Goal: Navigation & Orientation: Find specific page/section

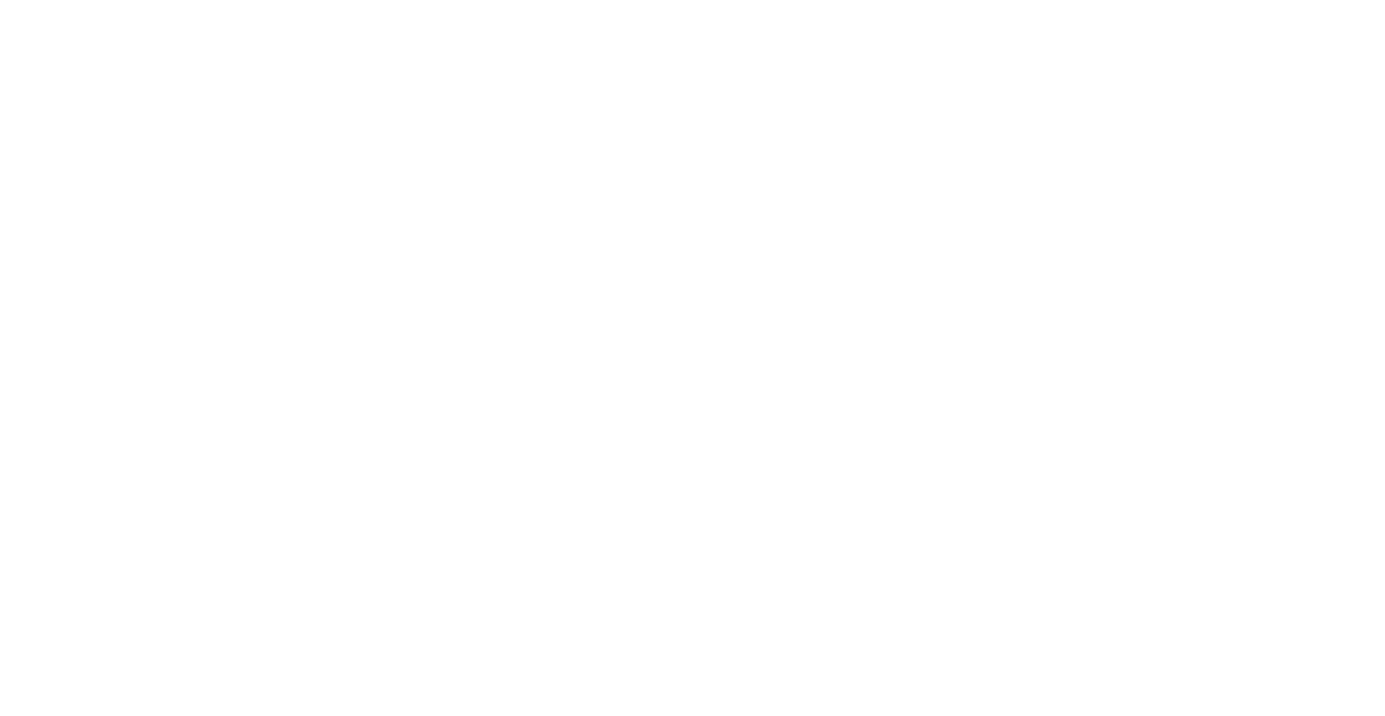
select select ""en""
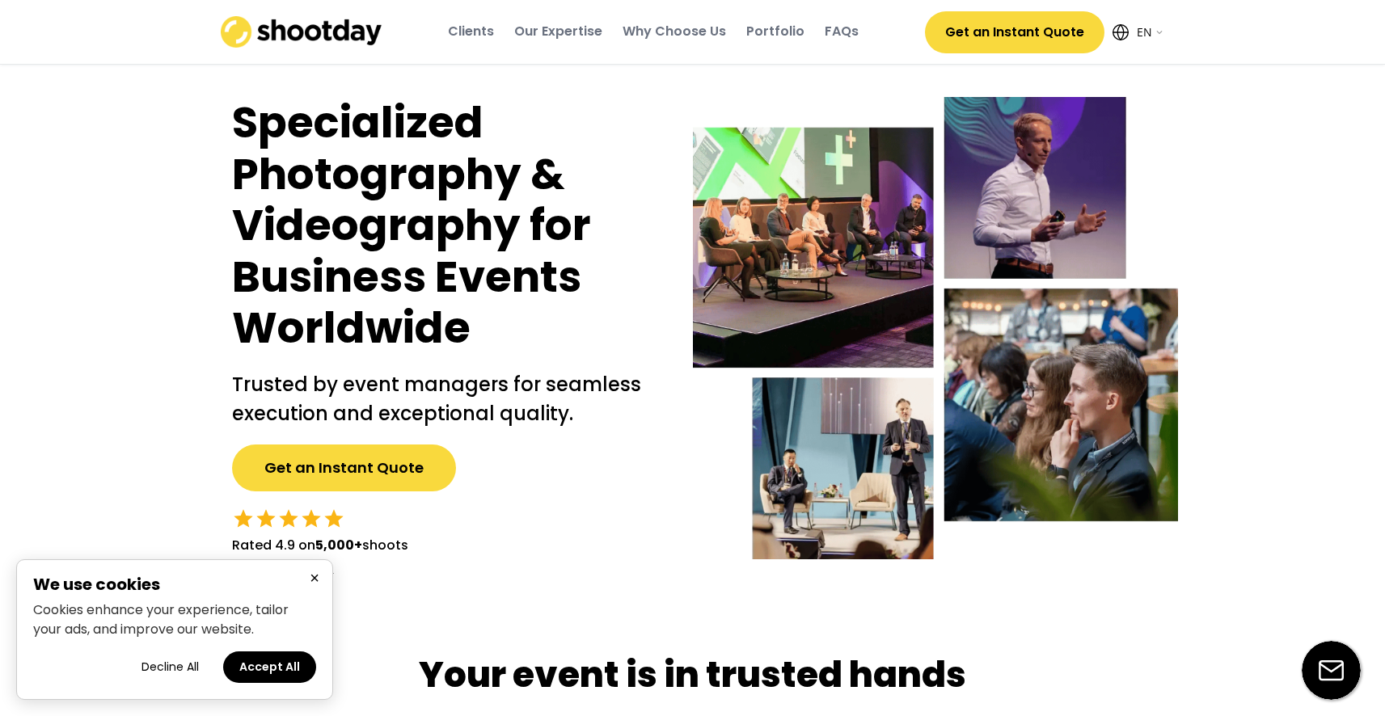
click at [314, 578] on button "×" at bounding box center [314, 578] width 19 height 20
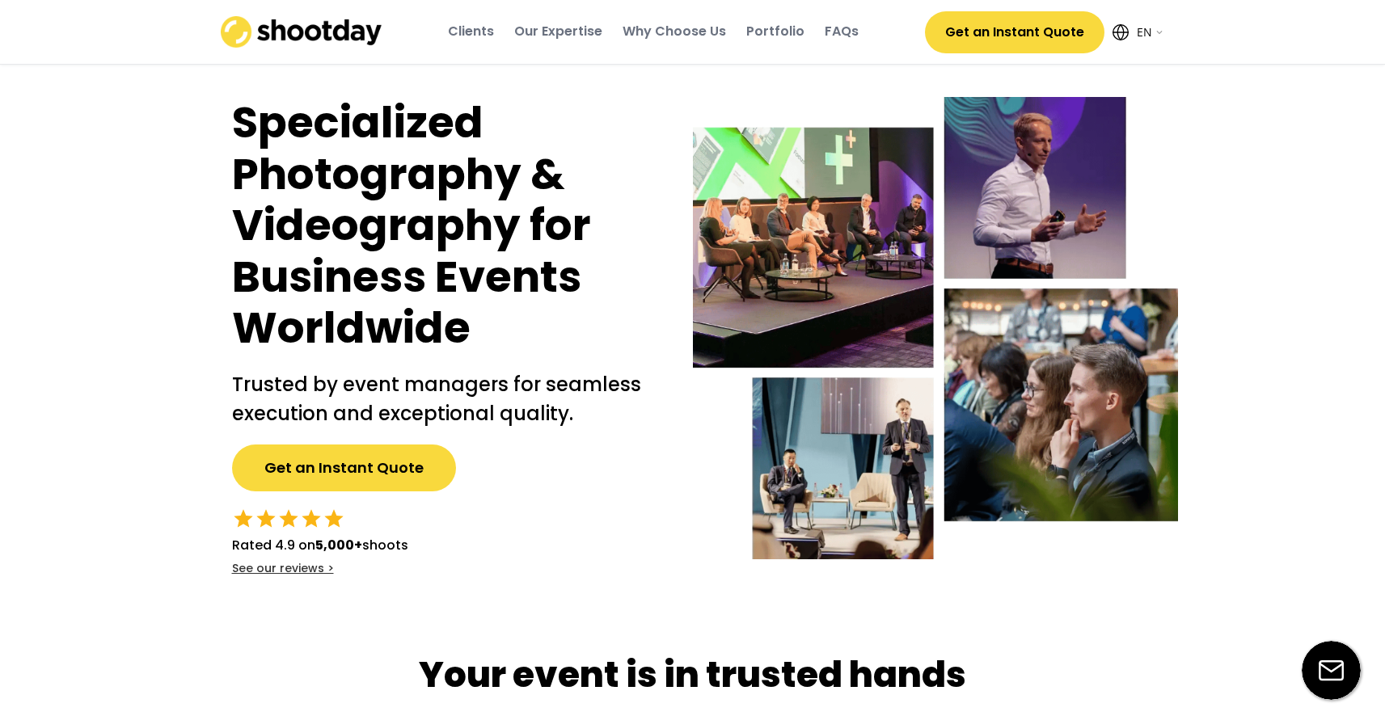
click at [480, 37] on div "Clients" at bounding box center [471, 32] width 46 height 18
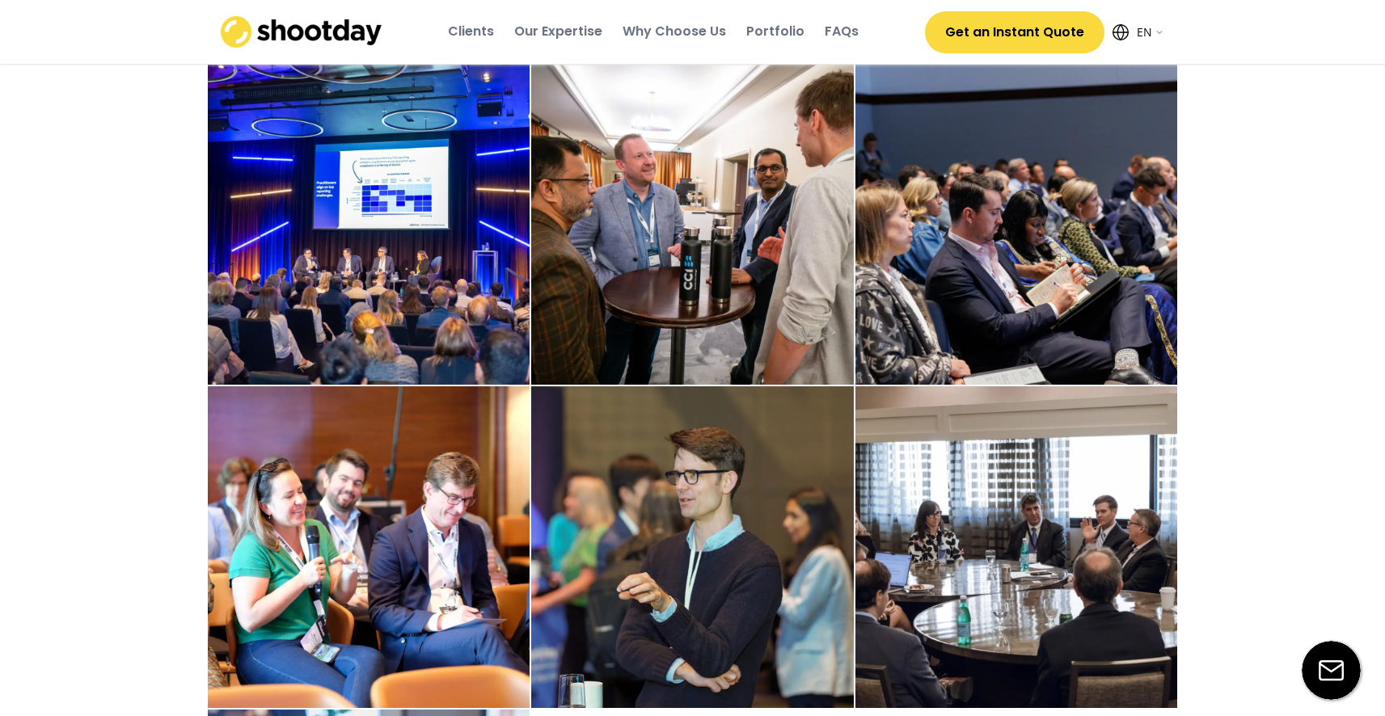
scroll to position [2317, 0]
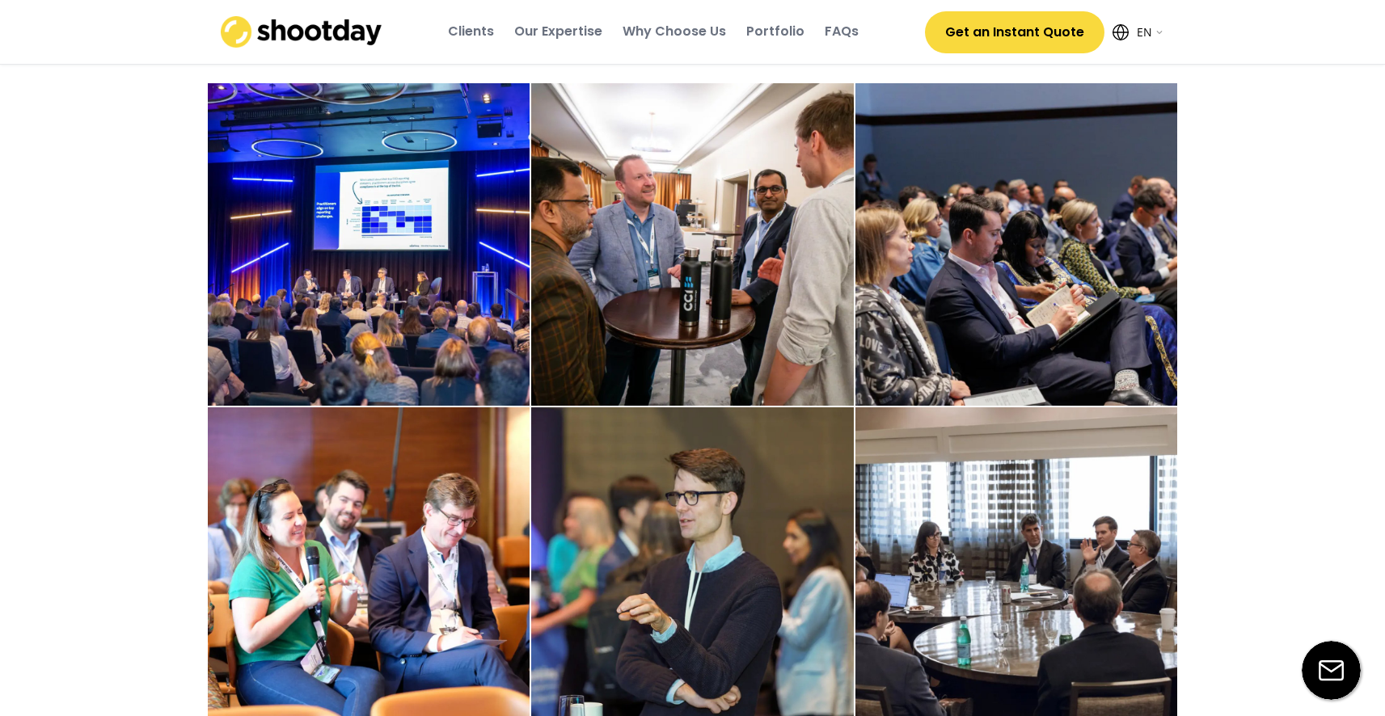
click at [437, 265] on img at bounding box center [369, 244] width 323 height 323
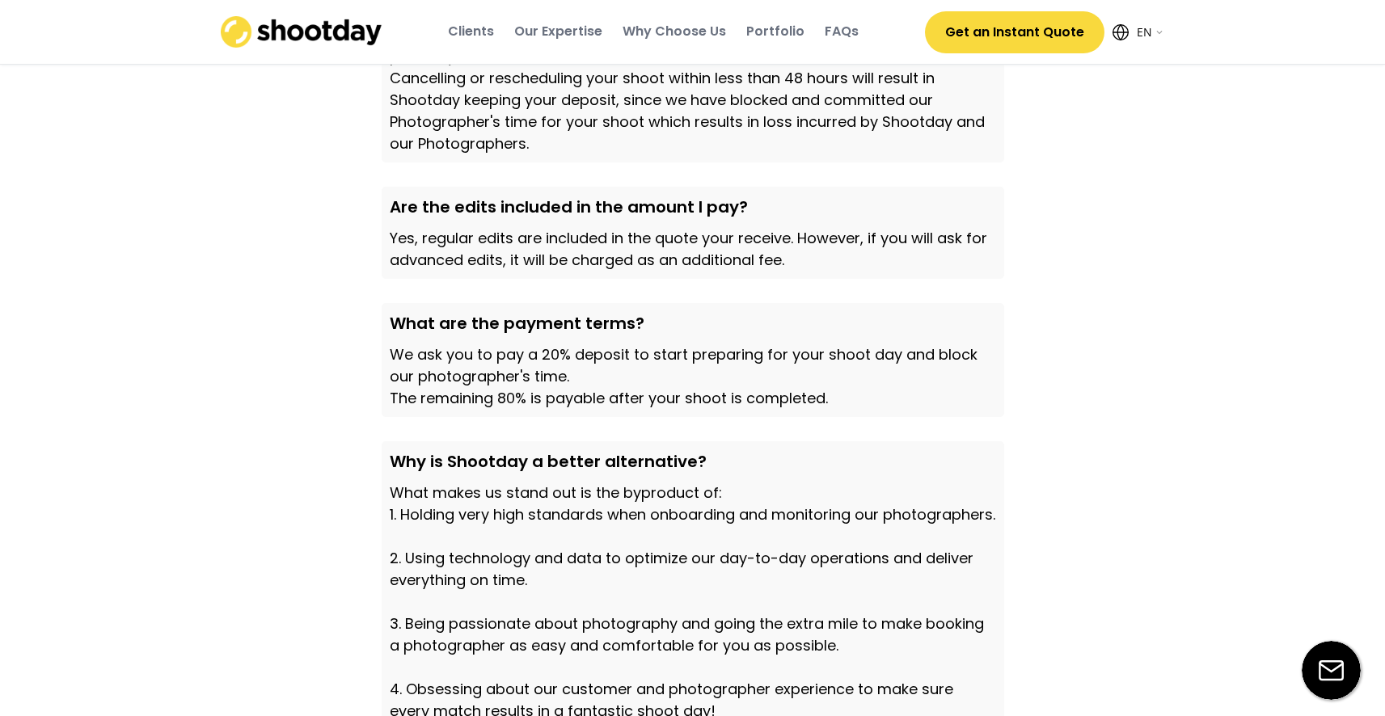
scroll to position [5589, 0]
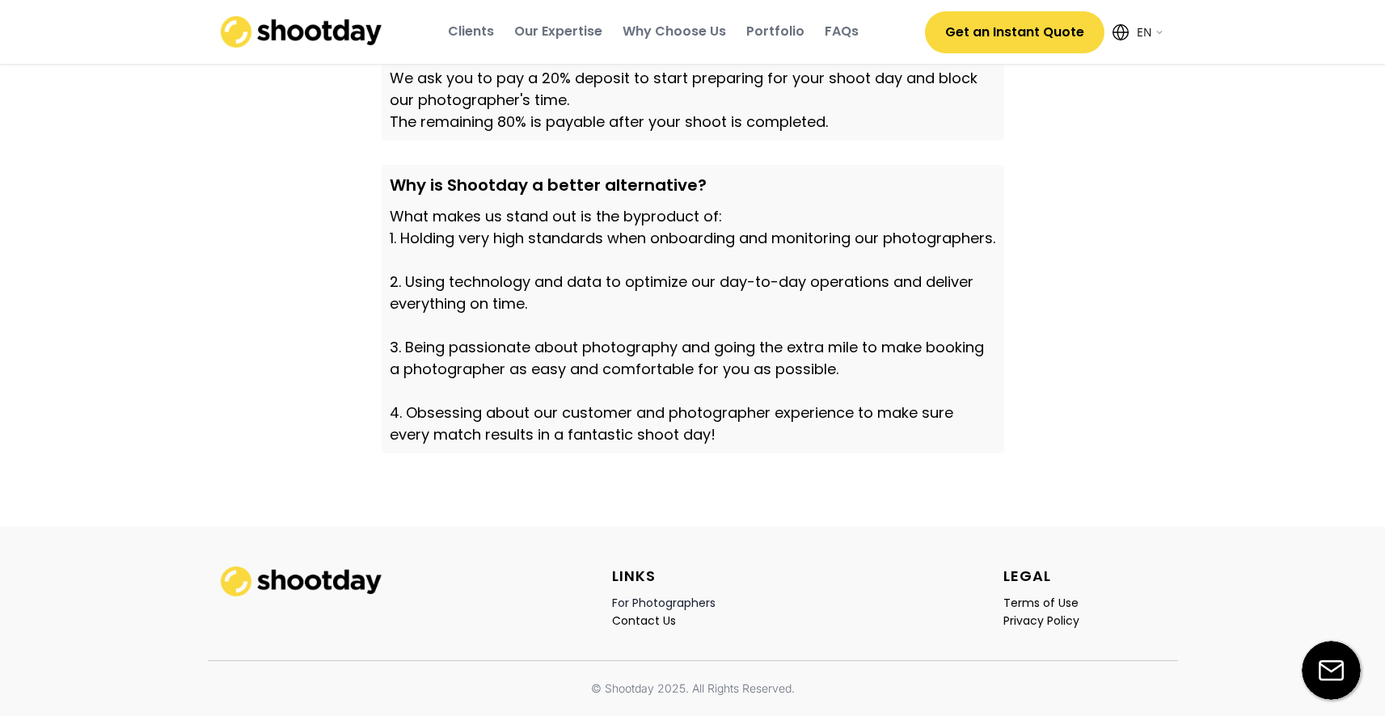
click at [687, 598] on div "For Photographers" at bounding box center [663, 603] width 103 height 15
